Goal: Task Accomplishment & Management: Manage account settings

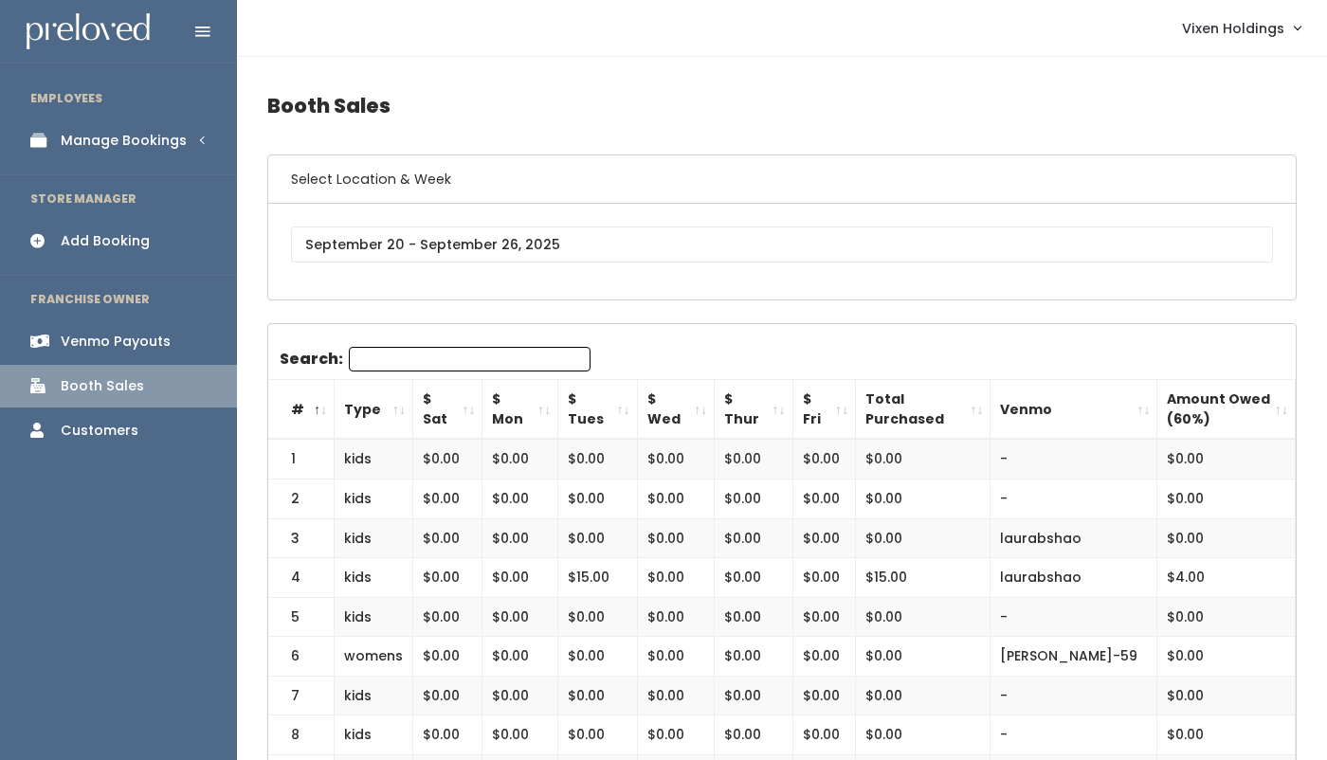
click at [564, 12] on div "Vixen Holdings My bookings Account settings Logout" at bounding box center [785, 28] width 1067 height 41
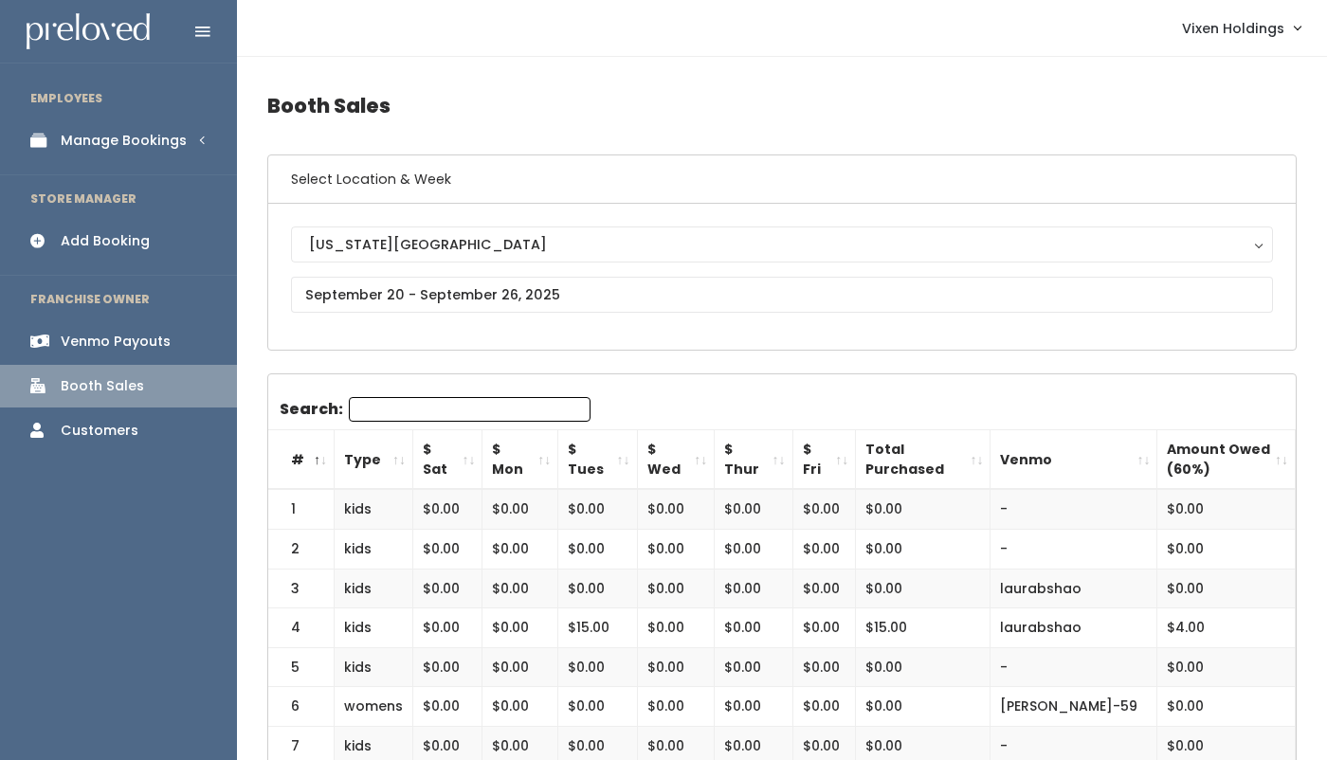
click at [148, 139] on div "Manage Bookings" at bounding box center [124, 141] width 126 height 20
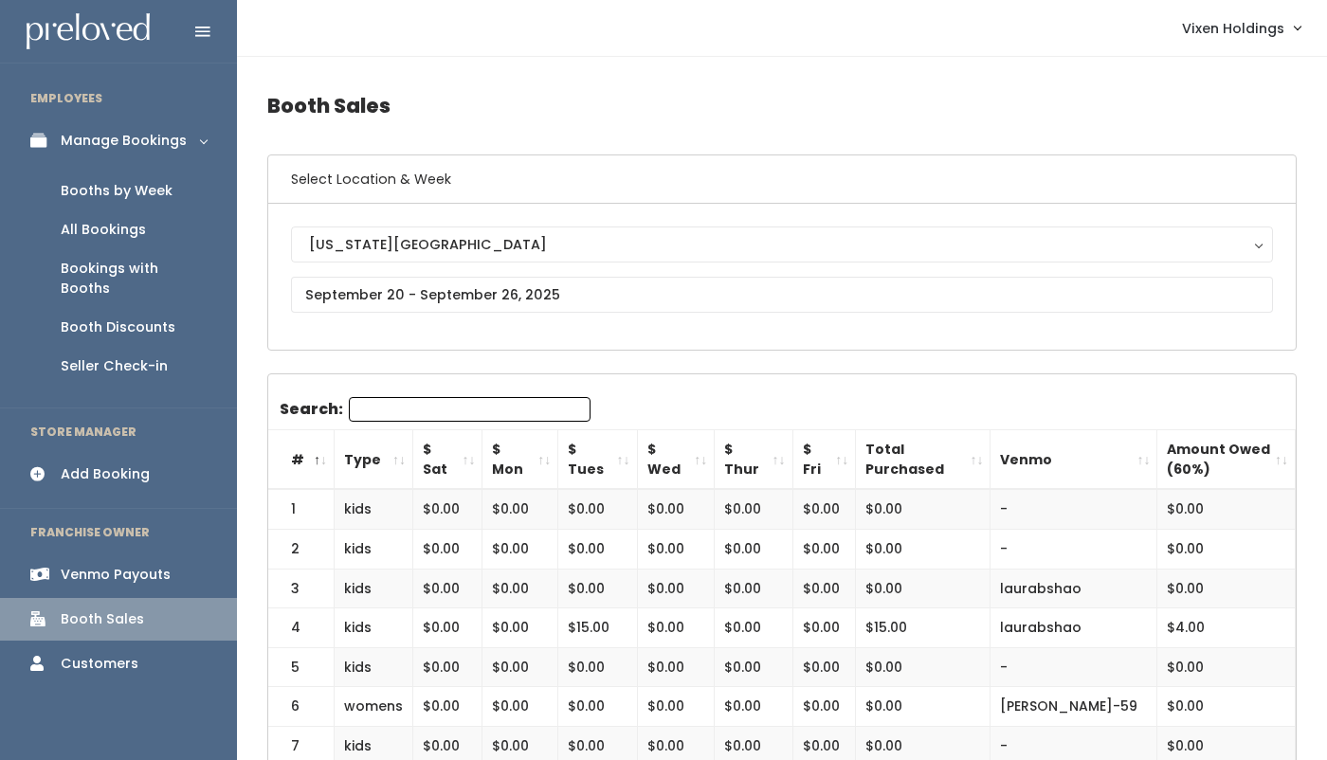
click at [137, 318] on div "Booth Discounts" at bounding box center [118, 328] width 115 height 20
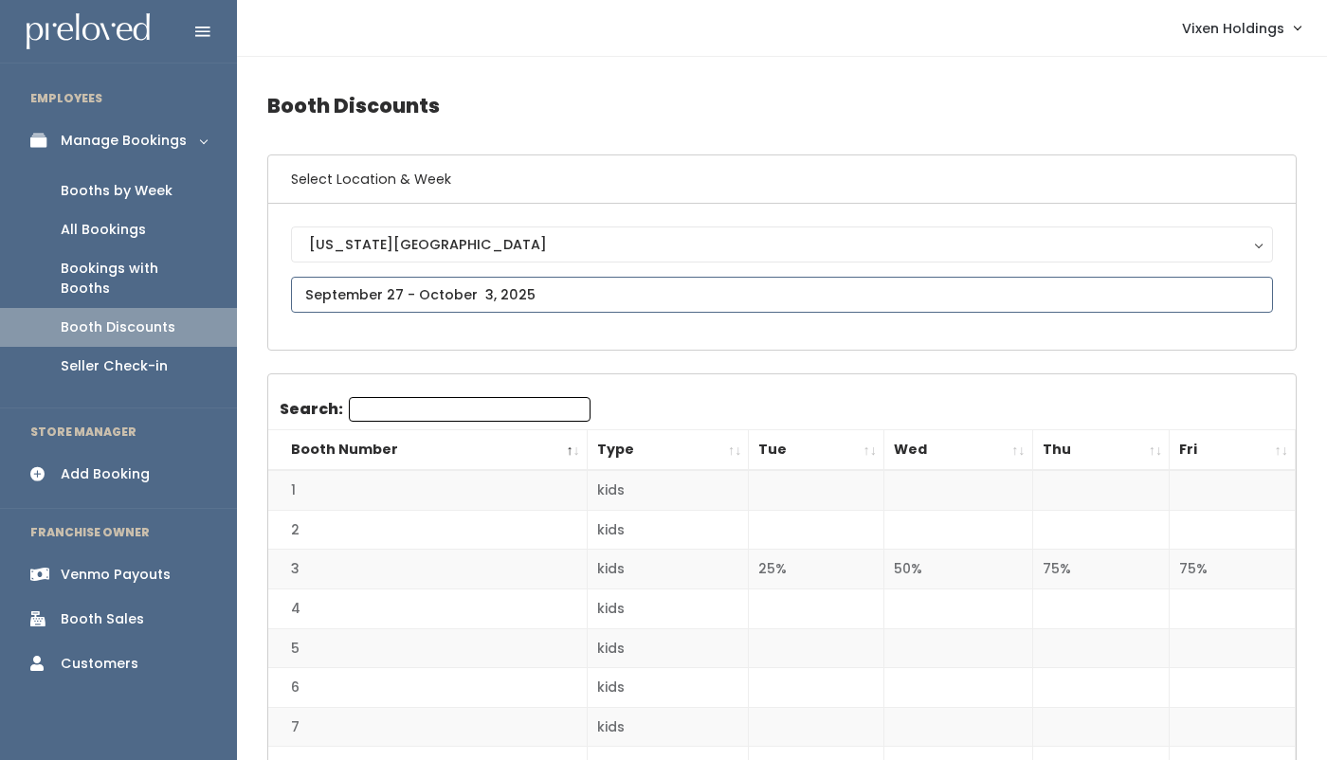
click at [482, 298] on input "text" at bounding box center [782, 295] width 982 height 36
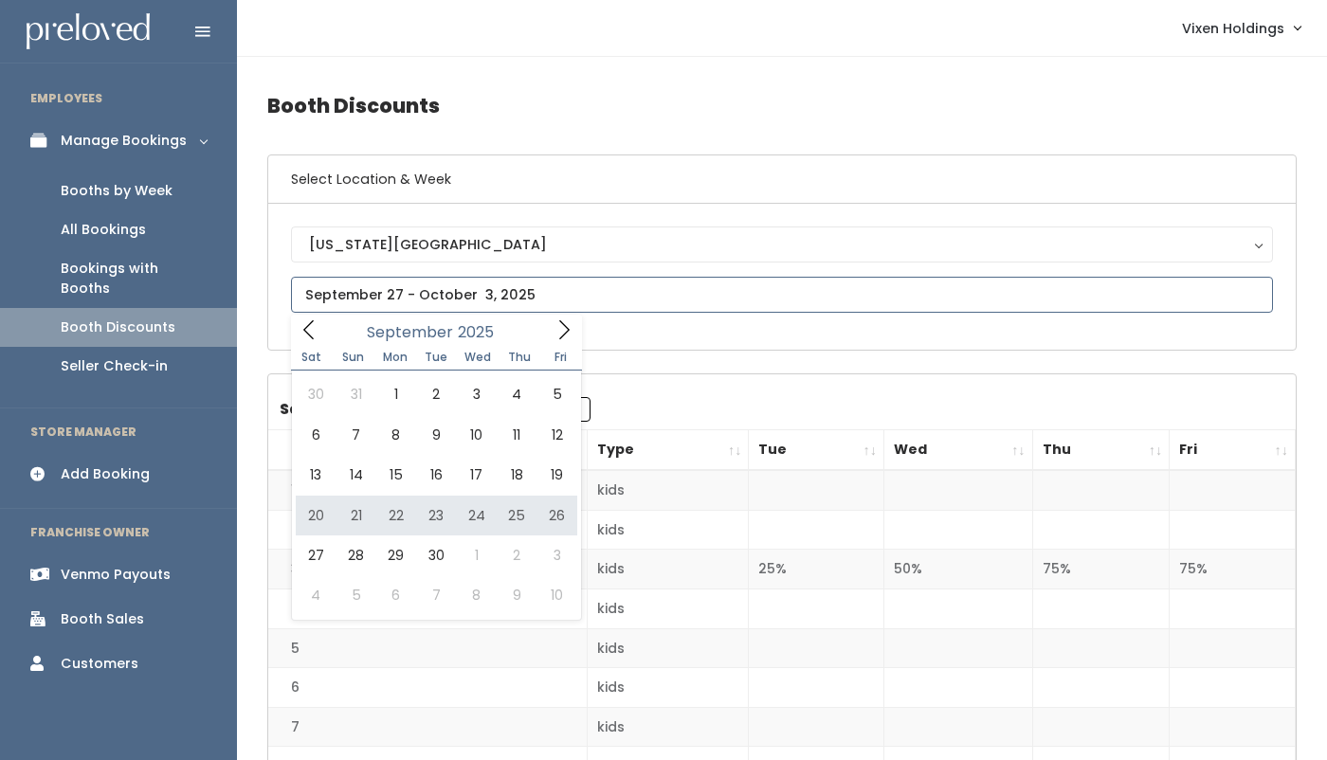
type input "September 20 to September 26"
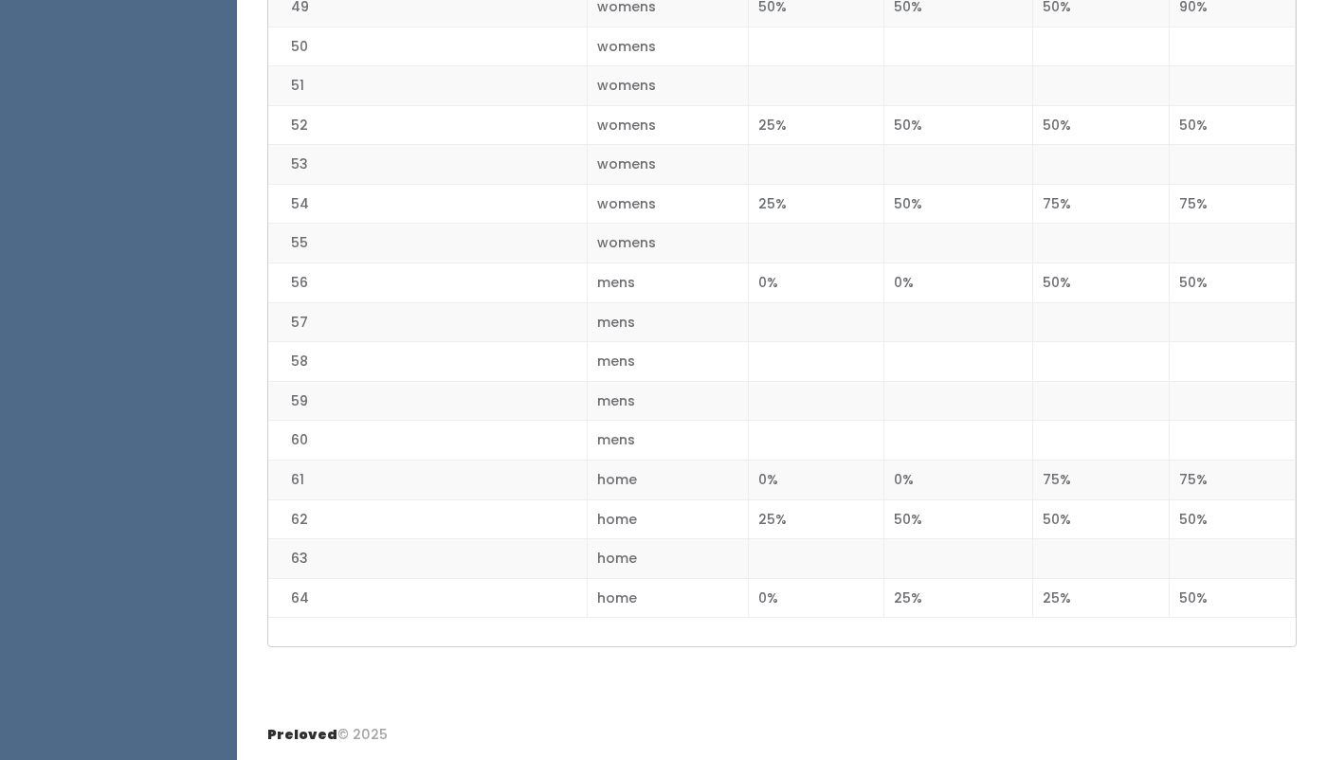
scroll to position [2375, 0]
click at [1093, 474] on td "75%" at bounding box center [1100, 480] width 137 height 40
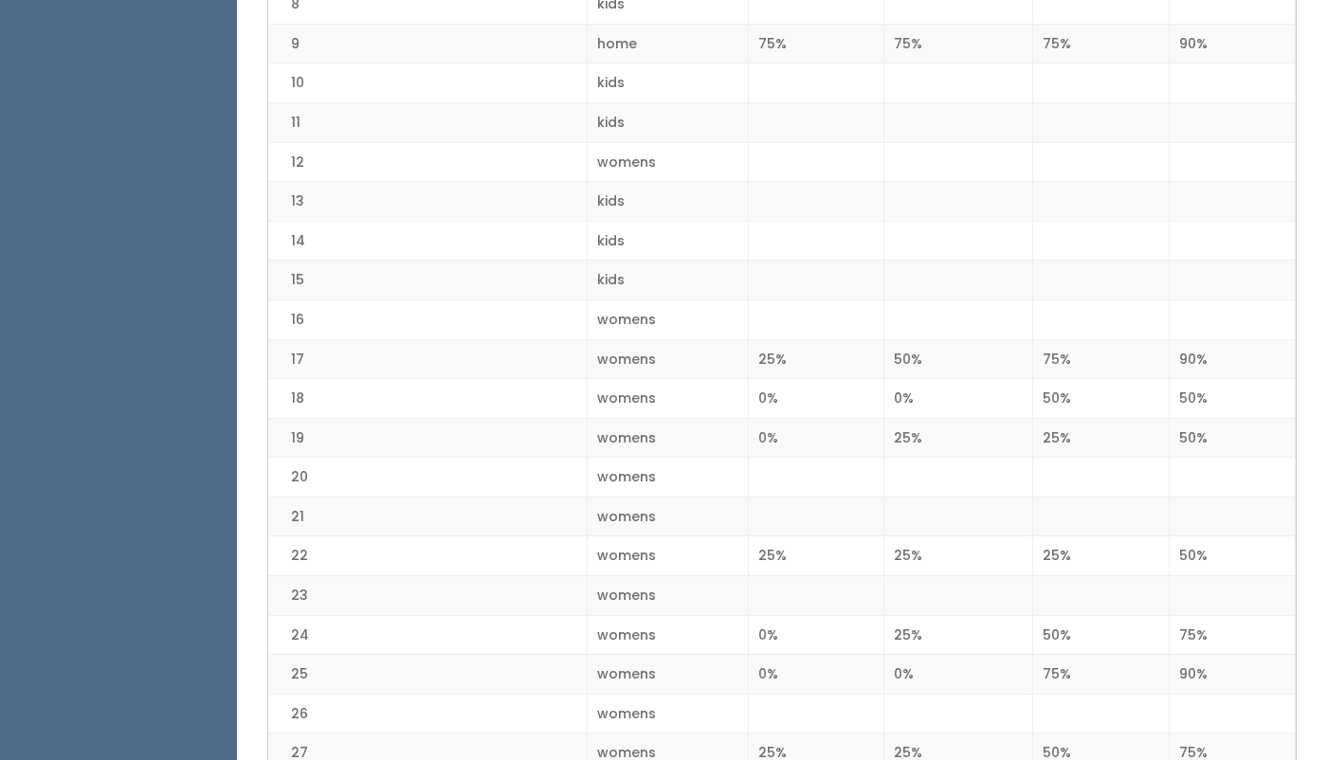
scroll to position [769, 0]
